Goal: Information Seeking & Learning: Learn about a topic

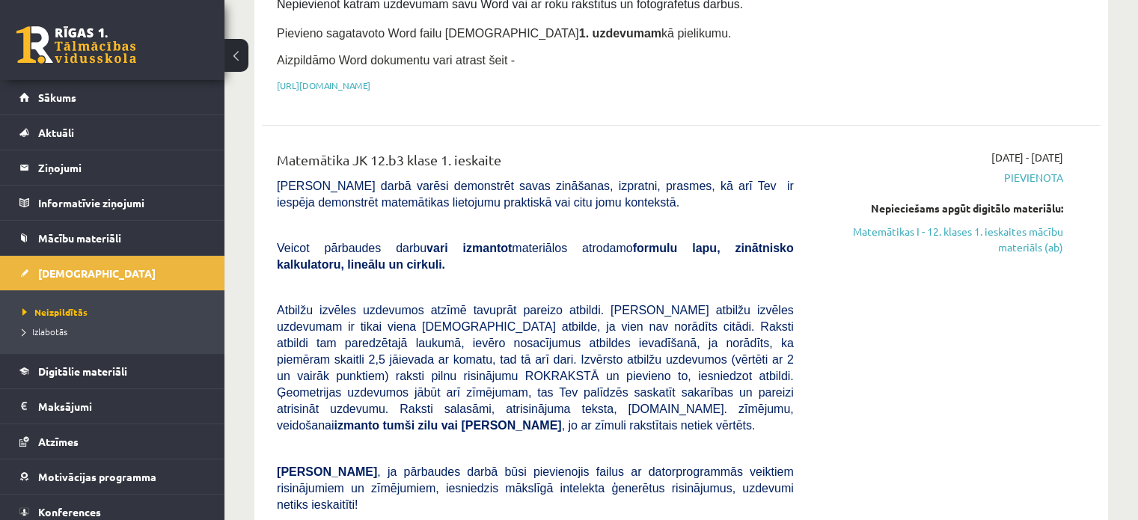
scroll to position [302, 0]
click at [894, 224] on link "Matemātikas I - 12. klases 1. ieskaites mācību materiāls (ab)" at bounding box center [939, 239] width 247 height 31
drag, startPoint x: 655, startPoint y: 47, endPoint x: 678, endPoint y: 50, distance: 23.4
click at [678, 50] on div "Angļu valoda II JK 12.b3 klase 1. ieskaite Pārliecinies, vai esi sagatavojis pi…" at bounding box center [536, 6] width 540 height 189
click at [828, 150] on div "2025-09-01 - 2025-09-15 Pievienota Nepieciešams apgūt digitālo materiālu: Matem…" at bounding box center [939, 427] width 269 height 555
